Goal: Task Accomplishment & Management: Use online tool/utility

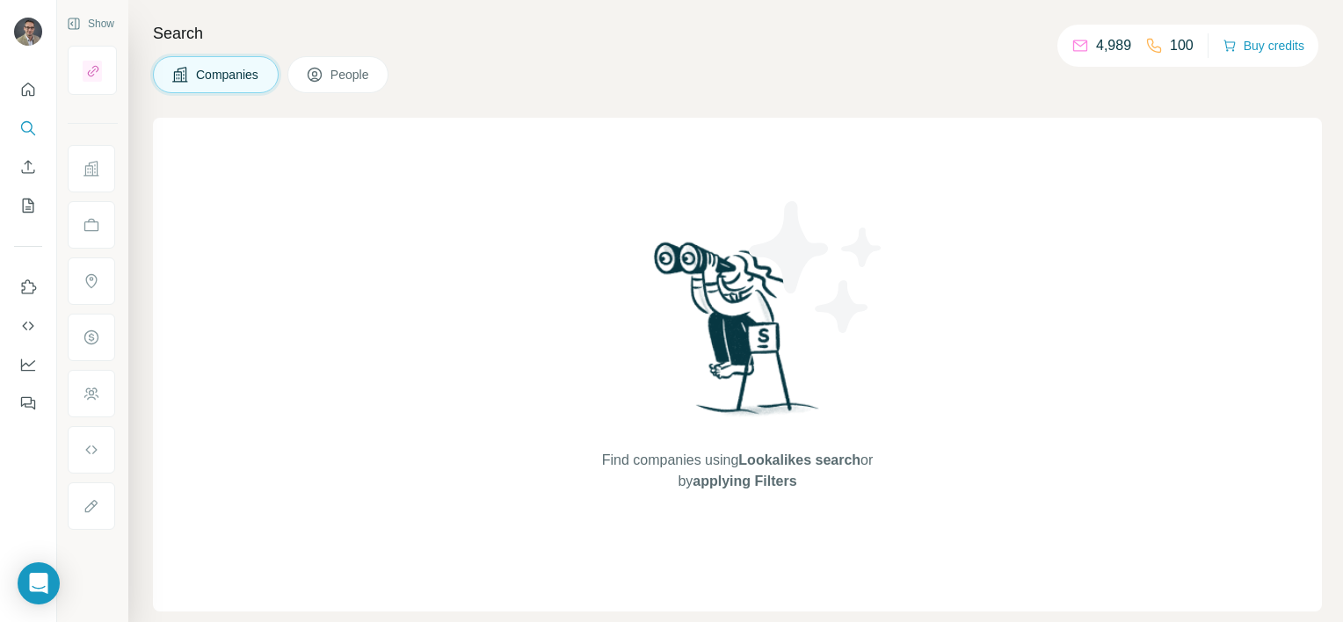
click at [232, 76] on span "Companies" at bounding box center [228, 75] width 64 height 18
click at [696, 447] on div "Find companies using Lookalikes search or by applying Filters" at bounding box center [737, 365] width 316 height 494
click at [328, 70] on button "People" at bounding box center [338, 74] width 102 height 37
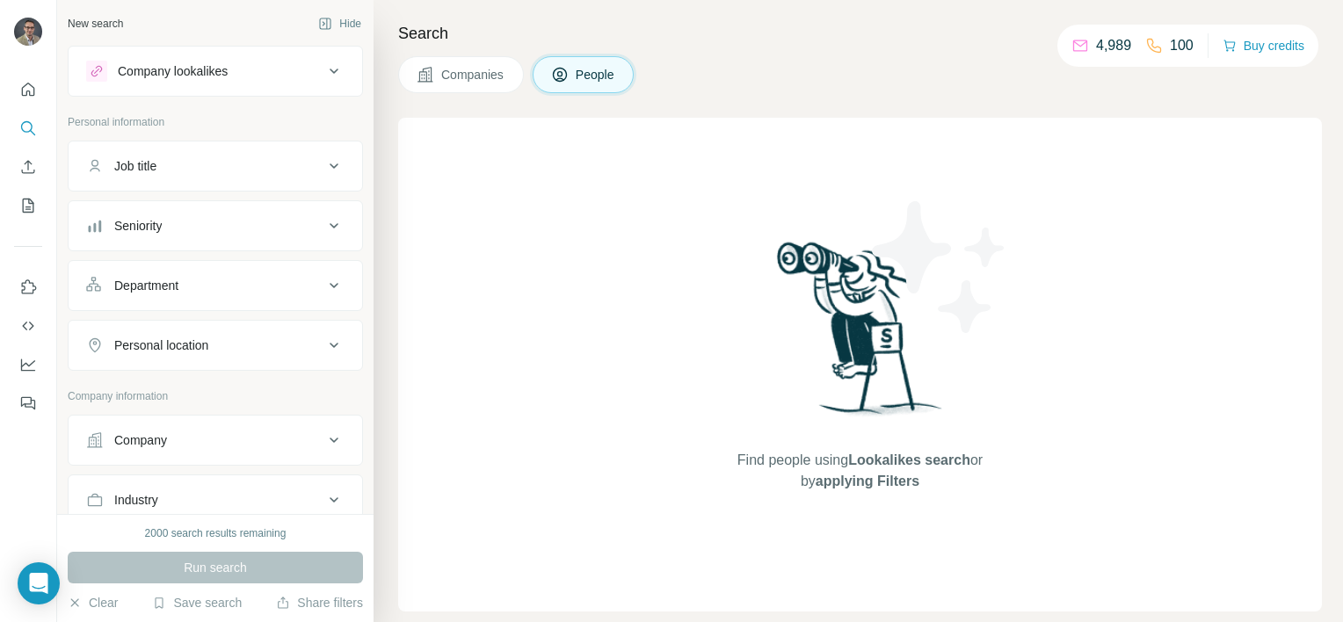
click at [467, 72] on span "Companies" at bounding box center [473, 75] width 64 height 18
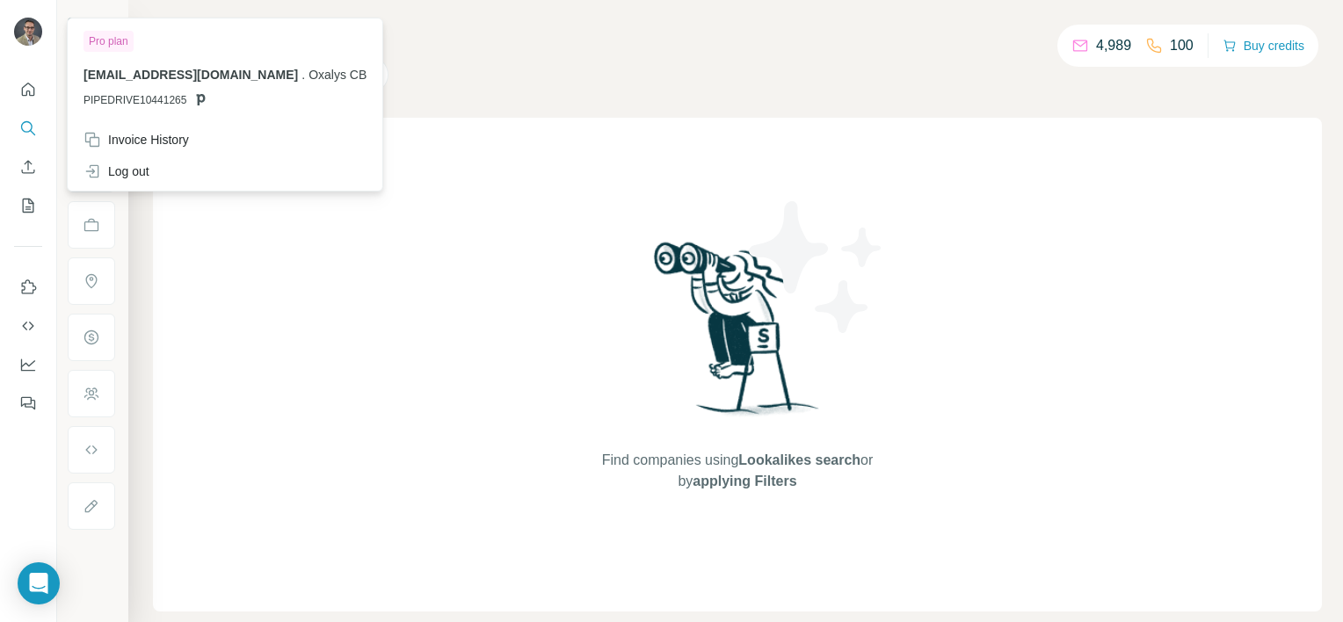
click at [32, 31] on img at bounding box center [28, 32] width 28 height 28
click at [109, 40] on div "Pro plan" at bounding box center [109, 41] width 50 height 21
click at [102, 77] on span "[EMAIL_ADDRESS][DOMAIN_NAME]" at bounding box center [191, 75] width 215 height 14
drag, startPoint x: 102, startPoint y: 77, endPoint x: 345, endPoint y: 253, distance: 299.6
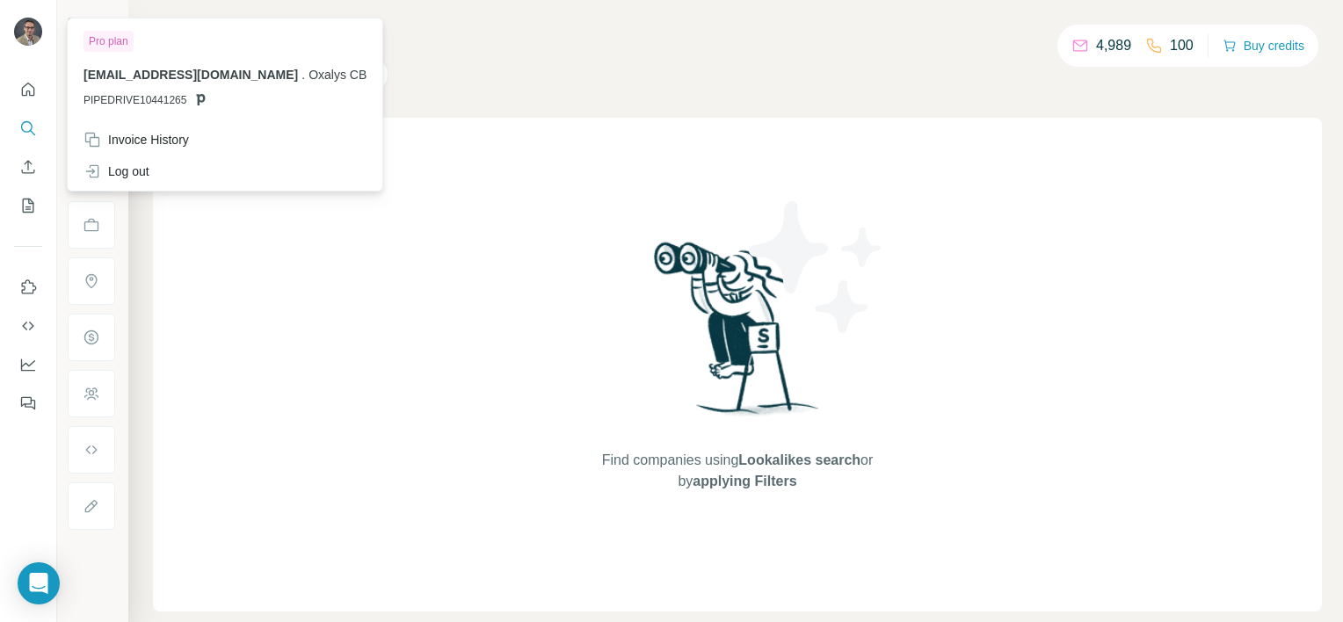
click at [350, 253] on div "Find companies using Lookalikes search or by applying Filters" at bounding box center [737, 365] width 1169 height 494
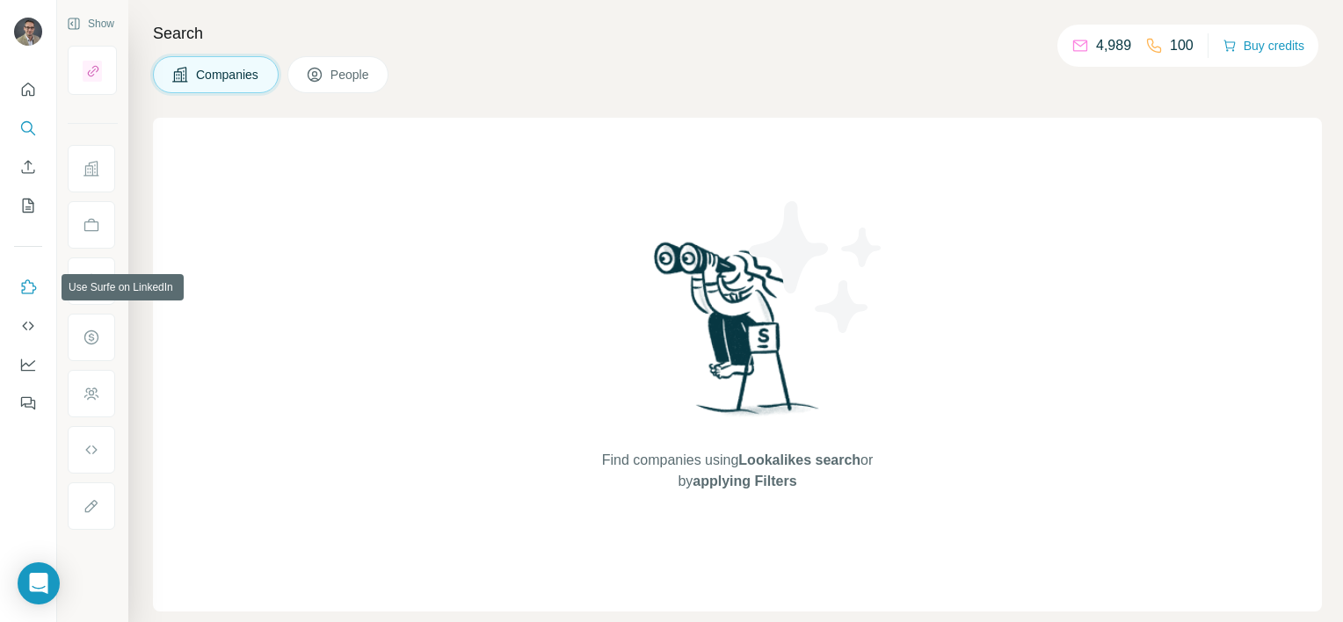
click at [27, 284] on icon "Use Surfe on LinkedIn" at bounding box center [28, 288] width 18 height 18
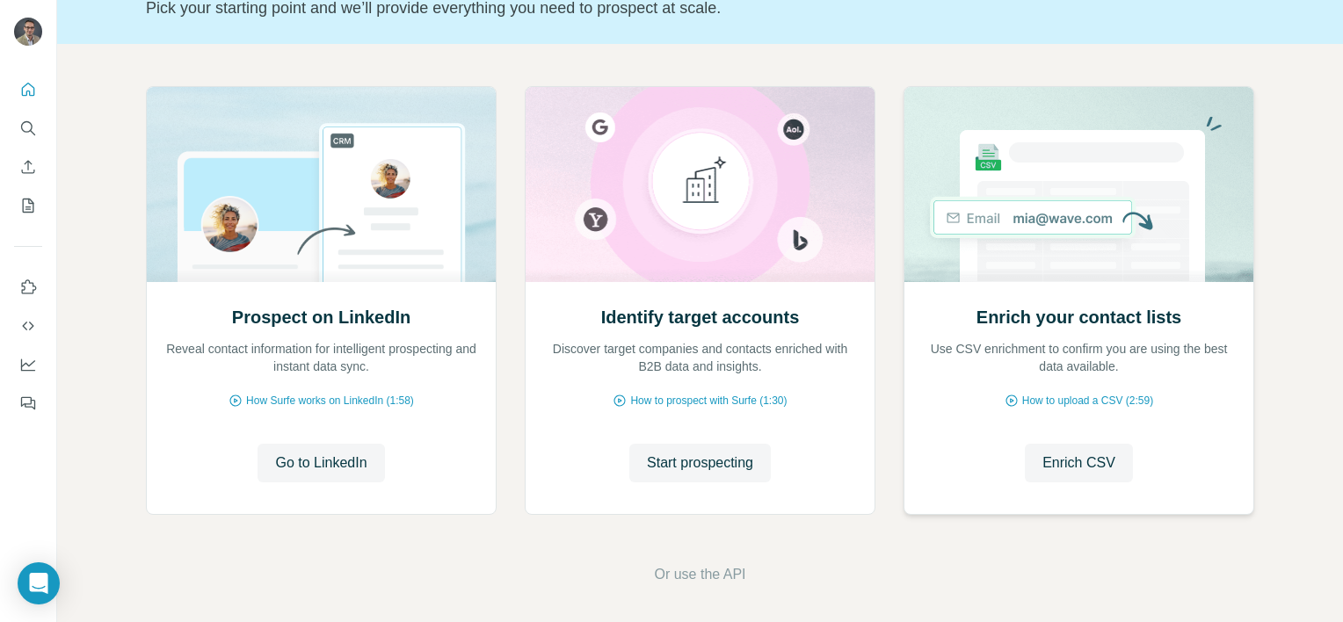
scroll to position [137, 0]
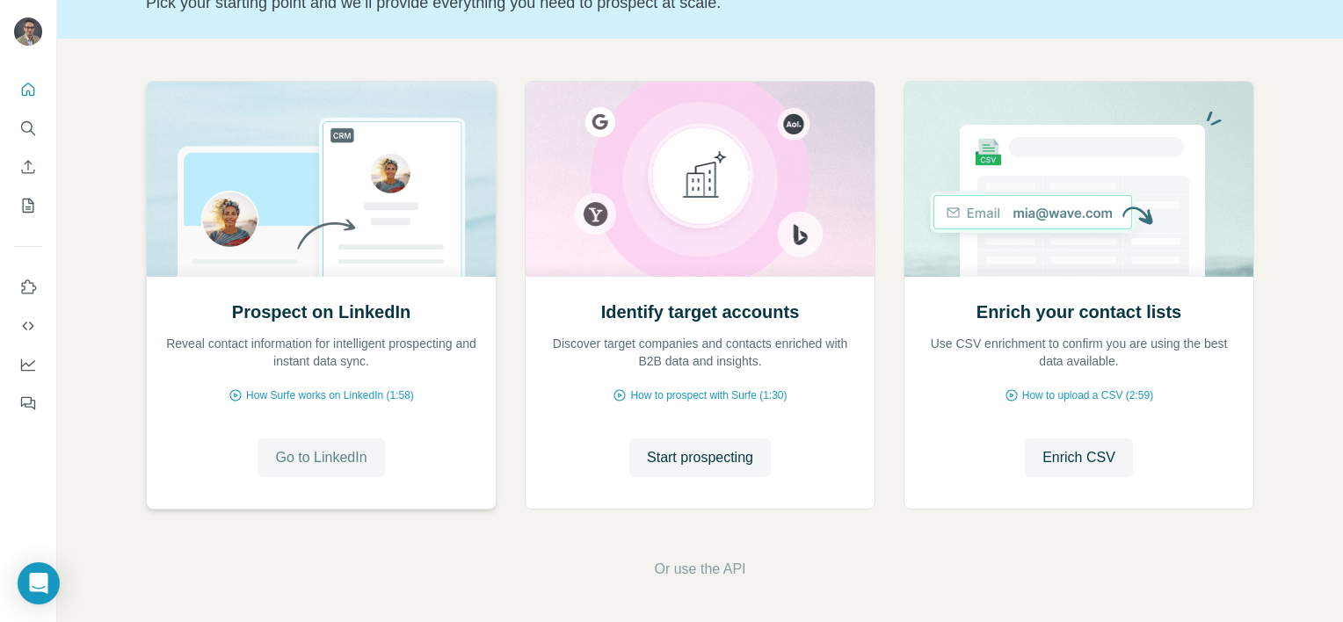
click at [335, 461] on span "Go to LinkedIn" at bounding box center [320, 457] width 91 height 21
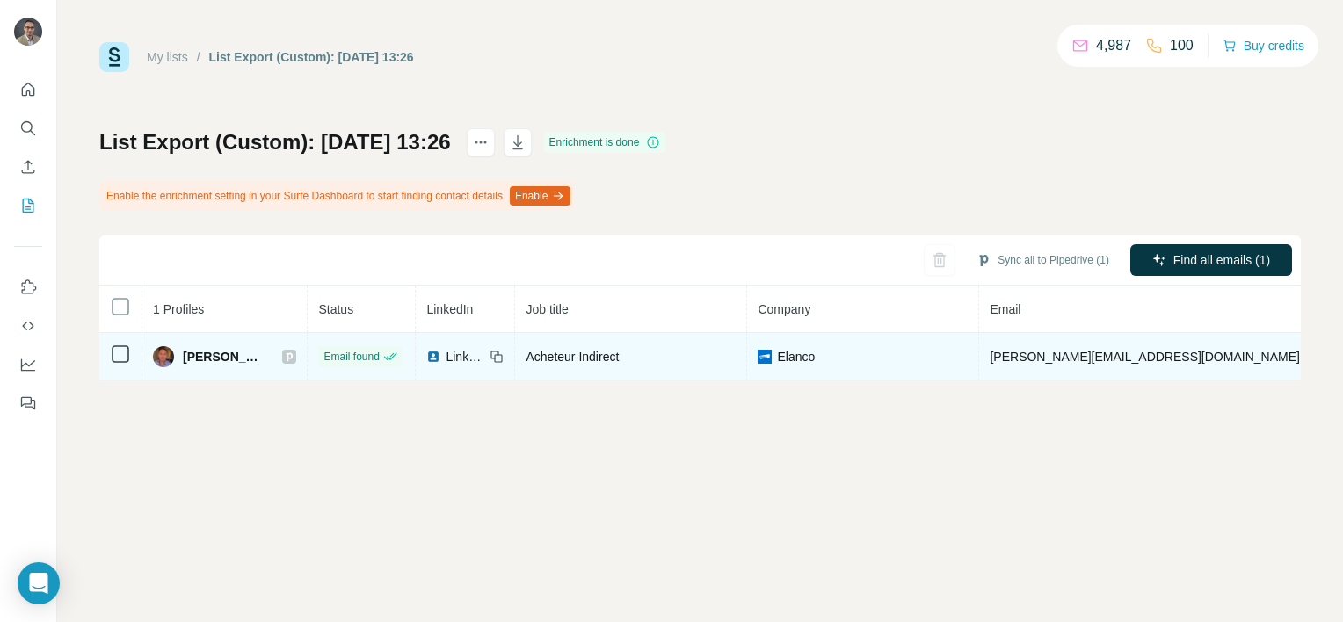
click at [452, 358] on span "LinkedIn" at bounding box center [465, 357] width 39 height 18
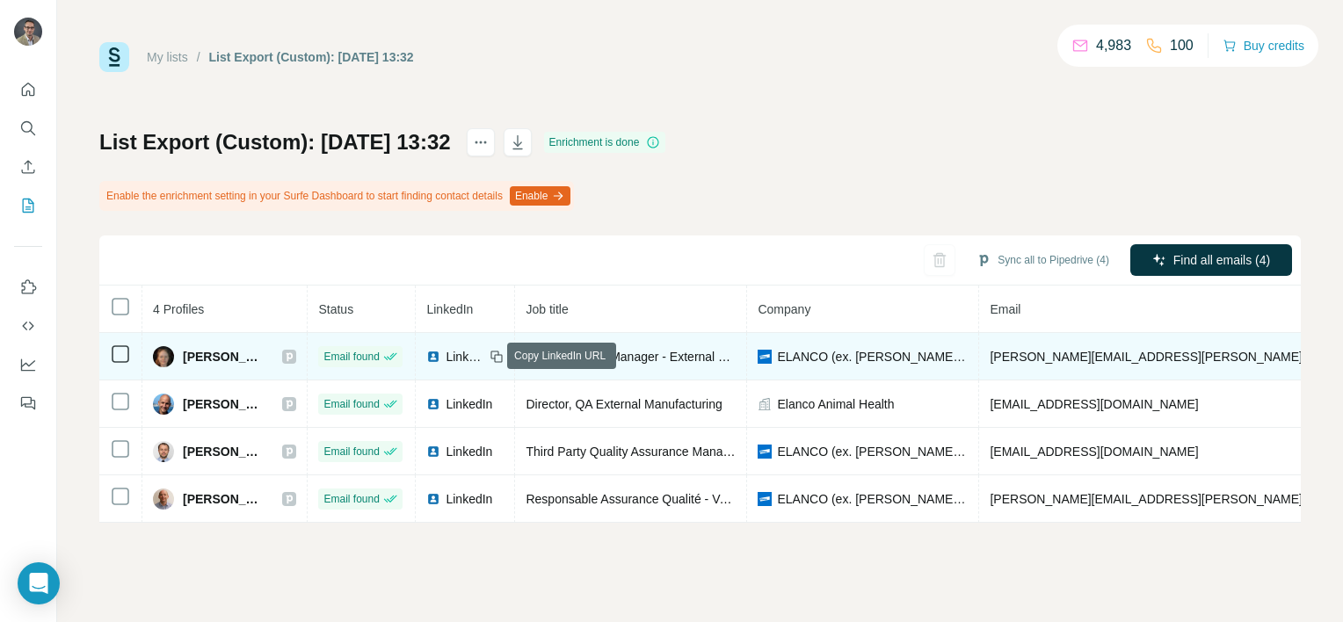
click at [492, 355] on icon at bounding box center [497, 357] width 14 height 14
click at [459, 355] on span "LinkedIn" at bounding box center [465, 357] width 39 height 18
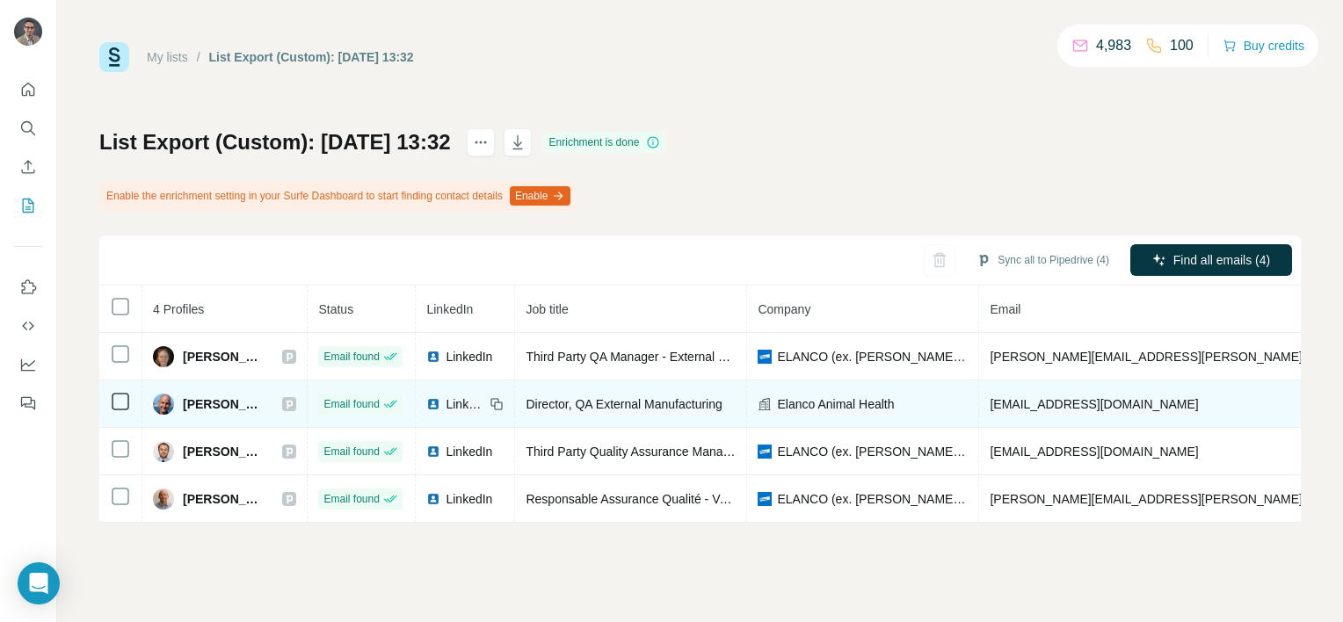
click at [459, 402] on span "LinkedIn" at bounding box center [465, 405] width 39 height 18
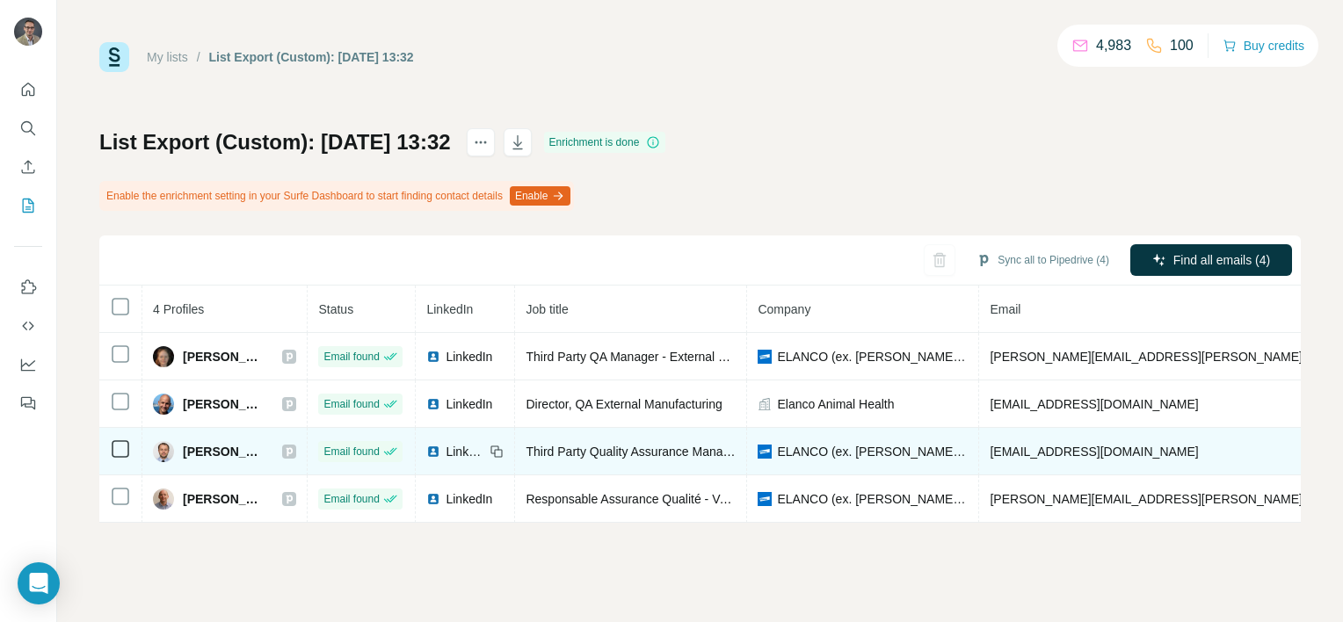
click at [450, 450] on span "LinkedIn" at bounding box center [465, 452] width 39 height 18
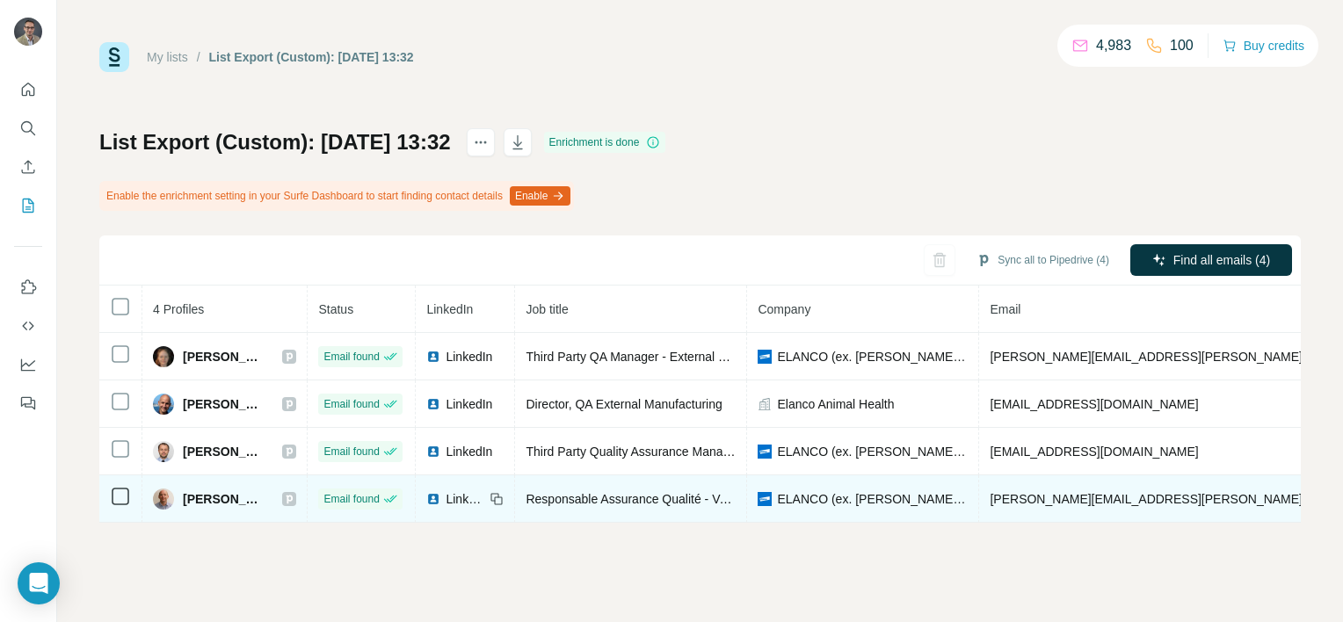
click at [452, 497] on span "LinkedIn" at bounding box center [465, 500] width 39 height 18
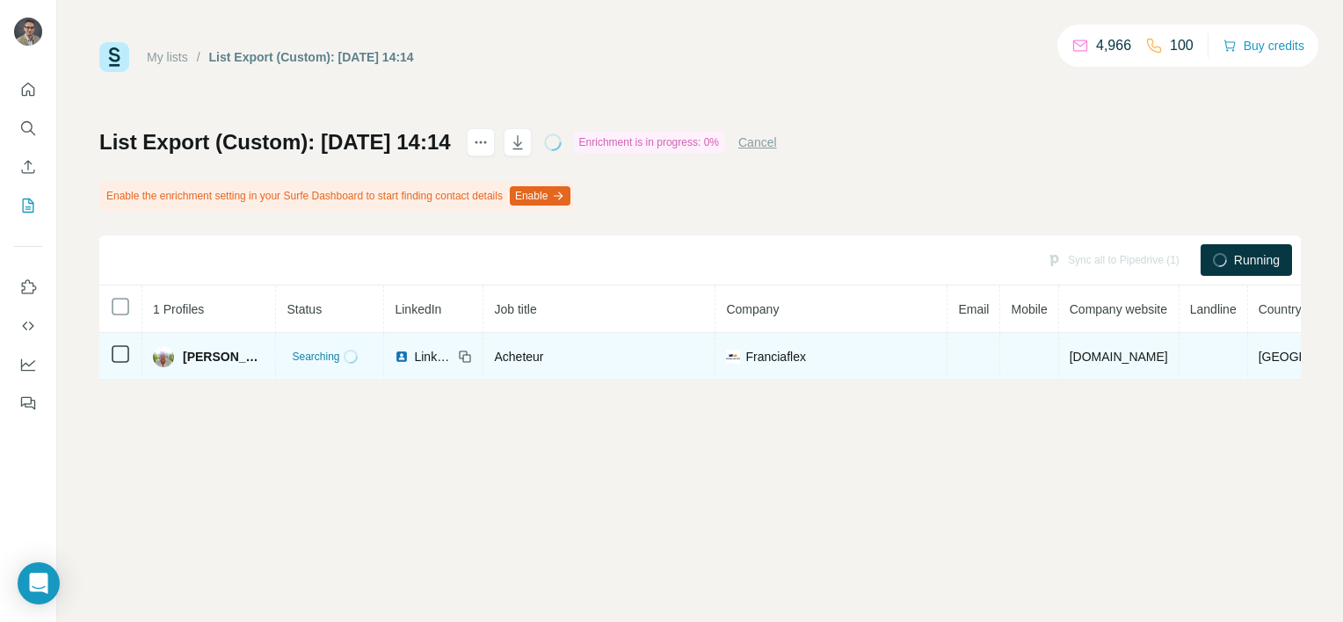
click at [414, 355] on span "LinkedIn" at bounding box center [433, 357] width 39 height 18
